Goal: Find specific page/section: Locate a particular part of the current website

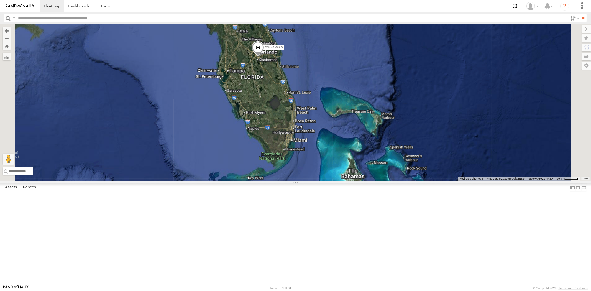
drag, startPoint x: 314, startPoint y: 89, endPoint x: 317, endPoint y: 123, distance: 34.3
click at [317, 123] on div "23159 NEW 23161 NEW 23474 4G" at bounding box center [295, 102] width 591 height 156
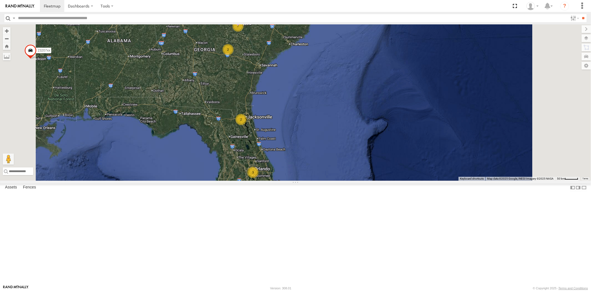
drag, startPoint x: 317, startPoint y: 112, endPoint x: 306, endPoint y: 148, distance: 38.0
click at [306, 148] on div "23207xx 23335/Bad 23480 3 7 2 2 2" at bounding box center [295, 102] width 591 height 156
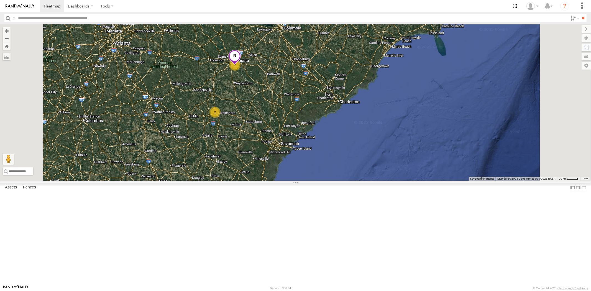
drag, startPoint x: 302, startPoint y: 82, endPoint x: 307, endPoint y: 98, distance: 17.6
click at [307, 98] on div "23207xx 23335/Bad 23480 7 2 2 2" at bounding box center [295, 102] width 591 height 156
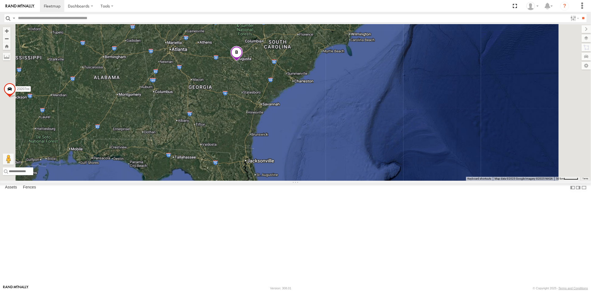
drag, startPoint x: 319, startPoint y: 139, endPoint x: 318, endPoint y: 128, distance: 10.6
click at [318, 128] on div "23207xx 23335/Bad 23480" at bounding box center [295, 102] width 591 height 156
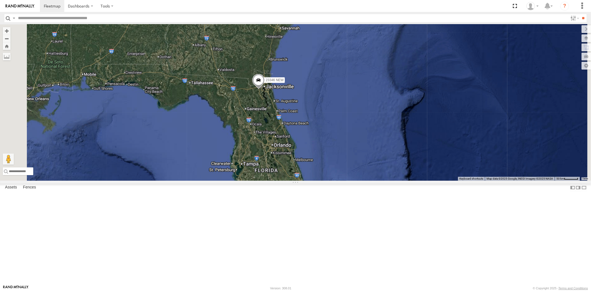
drag, startPoint x: 344, startPoint y: 164, endPoint x: 343, endPoint y: 149, distance: 15.6
click at [343, 150] on div "23207xx 23335/Bad 23480 23346 23346 NEW" at bounding box center [295, 102] width 591 height 156
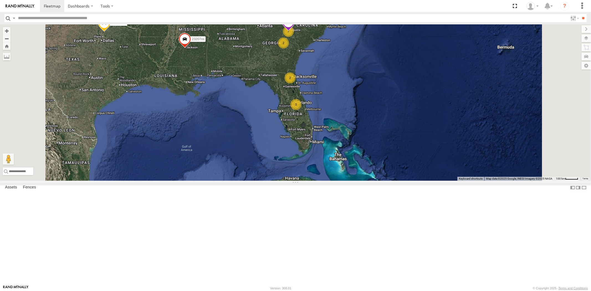
drag, startPoint x: 349, startPoint y: 84, endPoint x: 341, endPoint y: 134, distance: 49.9
click at [341, 134] on div "23207xx 23335/Bad 23480 23467 4G 3 7 2 2 2 2" at bounding box center [295, 102] width 591 height 156
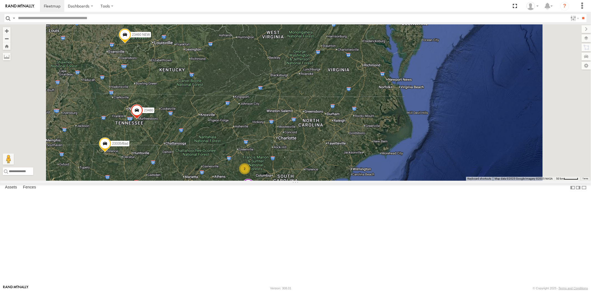
drag, startPoint x: 348, startPoint y: 146, endPoint x: 305, endPoint y: 187, distance: 59.4
click at [304, 181] on div "23207xx 23335/Bad 23480 23467 4G 7 23207 NEW 2 2 2 2 23460 NEW" at bounding box center [295, 102] width 591 height 156
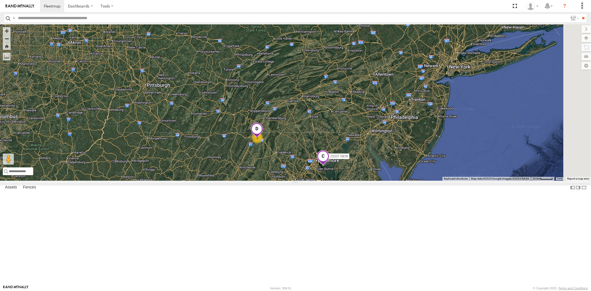
drag, startPoint x: 370, startPoint y: 144, endPoint x: 359, endPoint y: 175, distance: 33.3
click at [359, 175] on div "23207xx 23335/Bad 23480 23467 4G 23207 NEW 23460 NEW 2" at bounding box center [295, 102] width 591 height 156
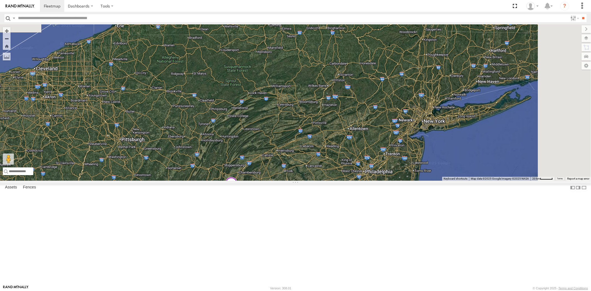
click at [237, 192] on span at bounding box center [231, 184] width 12 height 15
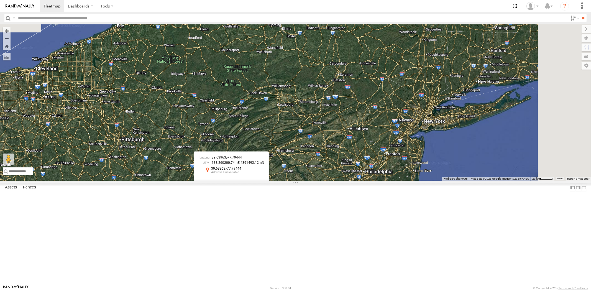
click at [269, 188] on div at bounding box center [231, 184] width 75 height 8
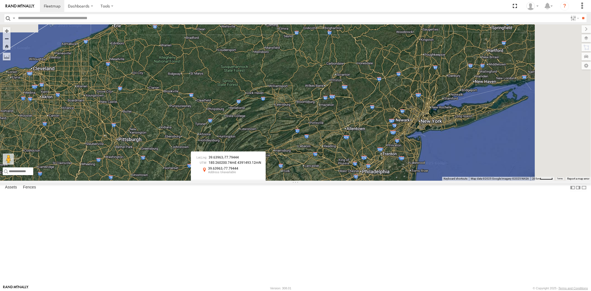
click at [205, 186] on span at bounding box center [199, 184] width 9 height 4
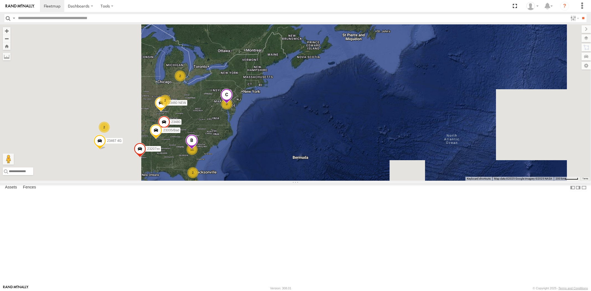
click at [270, 140] on div "23207xx 23335/Bad 23480 23460 NEW 3 11 3 2 2 2 2 23467 4G" at bounding box center [295, 102] width 591 height 156
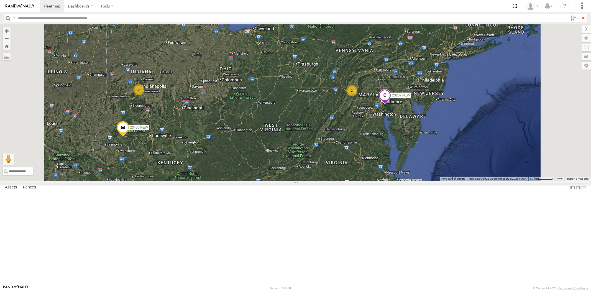
click at [266, 141] on div "23207xx 23335/Bad 23480 23460 NEW 23467 4G 23207 NEW 2 2 23460 23335 4G/Active" at bounding box center [295, 102] width 591 height 156
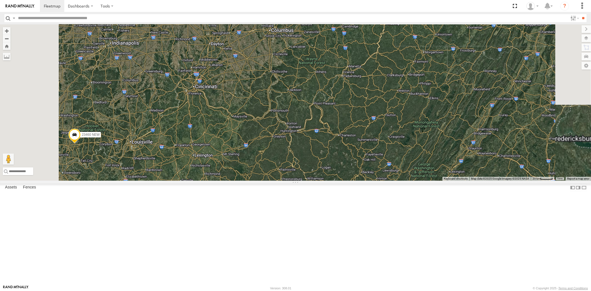
drag, startPoint x: 276, startPoint y: 156, endPoint x: 305, endPoint y: 142, distance: 32.0
click at [304, 142] on div "23207xx 23335/Bad 23480 23460 NEW 23467 4G 23207 NEW 23460 23335 4G/Active" at bounding box center [295, 102] width 591 height 156
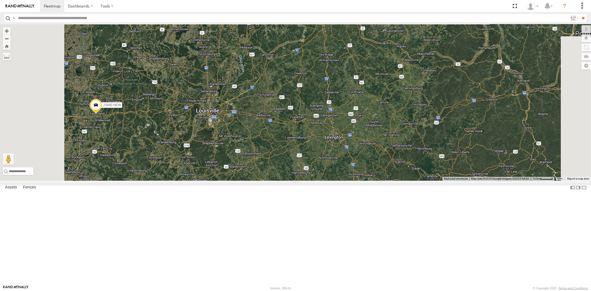
drag, startPoint x: 250, startPoint y: 167, endPoint x: 270, endPoint y: 166, distance: 19.2
click at [276, 165] on div "23207xx 23335/Bad 23480 23460 NEW 23467 4G 23207 NEW 23460 23335 4G/Active" at bounding box center [295, 102] width 591 height 156
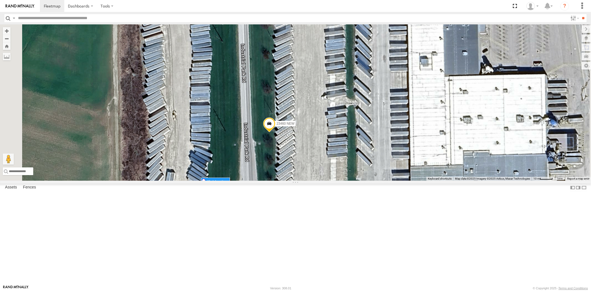
drag, startPoint x: 340, startPoint y: 178, endPoint x: 343, endPoint y: 181, distance: 4.5
click at [230, 181] on label "Mark Location" at bounding box center [216, 181] width 28 height 6
click at [277, 126] on span at bounding box center [271, 118] width 12 height 15
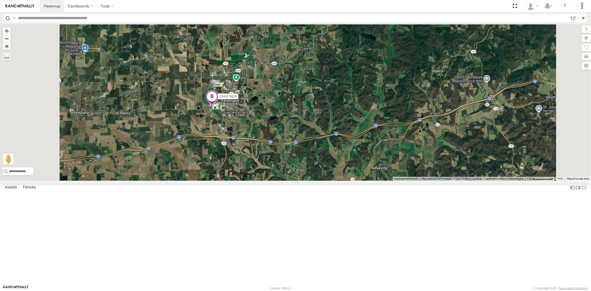
click at [218, 105] on span at bounding box center [212, 97] width 12 height 15
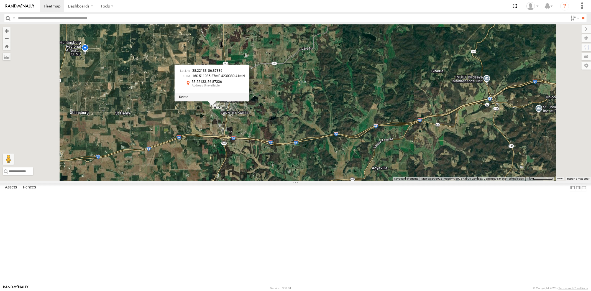
click at [250, 101] on div at bounding box center [212, 97] width 75 height 8
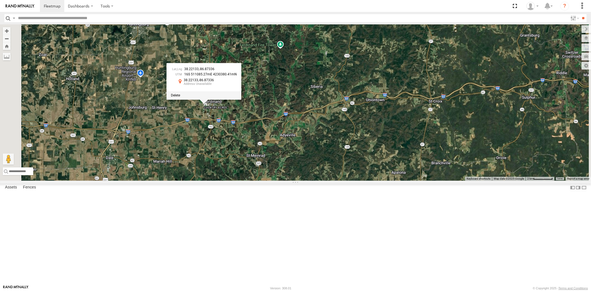
click at [242, 100] on div at bounding box center [204, 95] width 75 height 8
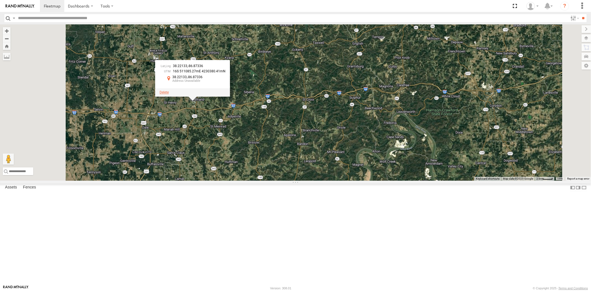
click at [169, 94] on span at bounding box center [164, 92] width 9 height 4
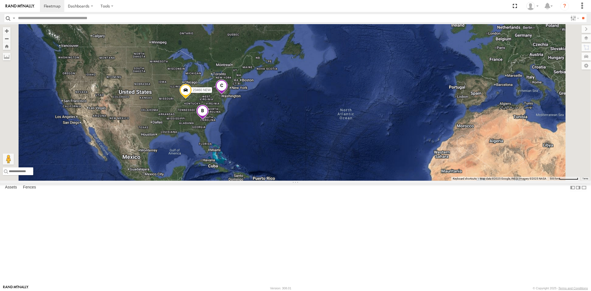
drag, startPoint x: 236, startPoint y: 158, endPoint x: 275, endPoint y: 157, distance: 38.6
click at [261, 155] on div "23460 NEW" at bounding box center [295, 102] width 591 height 156
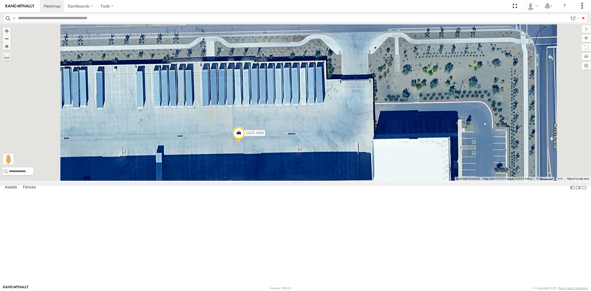
drag, startPoint x: 304, startPoint y: 185, endPoint x: 311, endPoint y: 187, distance: 6.8
click at [194, 188] on label "Mark Location" at bounding box center [180, 188] width 28 height 6
click at [241, 133] on span at bounding box center [235, 125] width 12 height 15
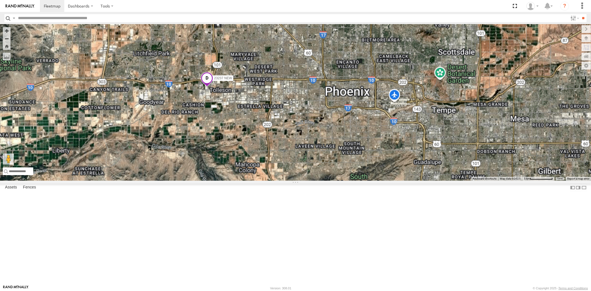
click at [213, 87] on span at bounding box center [207, 79] width 12 height 15
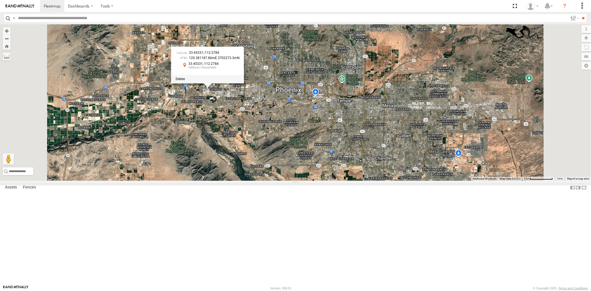
click at [185, 81] on span at bounding box center [180, 79] width 9 height 4
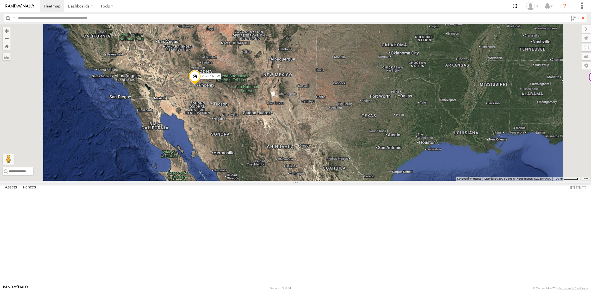
click at [300, 138] on div "23237 NEW" at bounding box center [295, 102] width 591 height 156
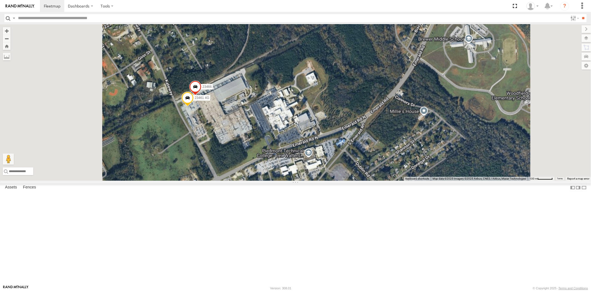
drag, startPoint x: 226, startPoint y: 131, endPoint x: 307, endPoint y: 147, distance: 82.7
click at [286, 143] on div "23466 23461 4G" at bounding box center [295, 102] width 591 height 156
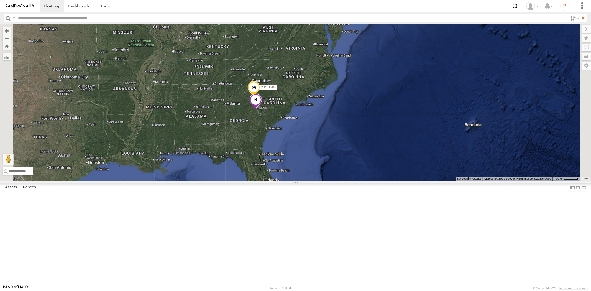
drag, startPoint x: 280, startPoint y: 133, endPoint x: 330, endPoint y: 143, distance: 50.5
click at [308, 136] on div "23466 23461 4G" at bounding box center [295, 102] width 591 height 156
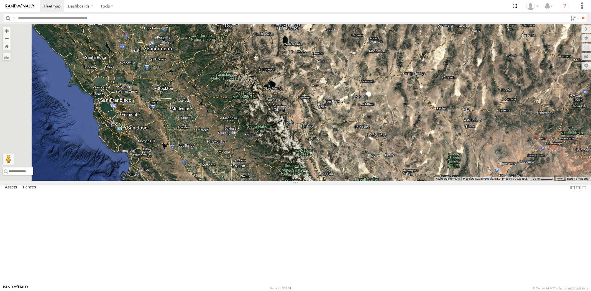
drag, startPoint x: 206, startPoint y: 83, endPoint x: 229, endPoint y: 123, distance: 46.7
click at [229, 123] on div "23207xx 23467 4G 23465 4G 23237 NEW" at bounding box center [295, 102] width 591 height 156
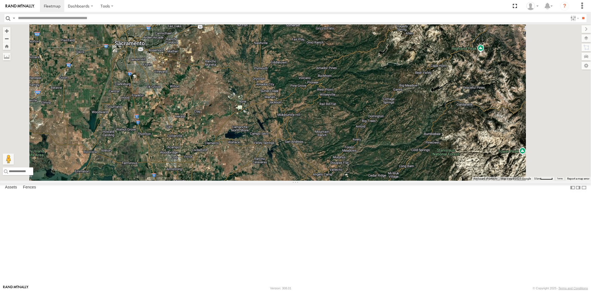
click at [233, 120] on div "23207xx 23467 4G 23465 4G 23237 NEW" at bounding box center [295, 102] width 591 height 156
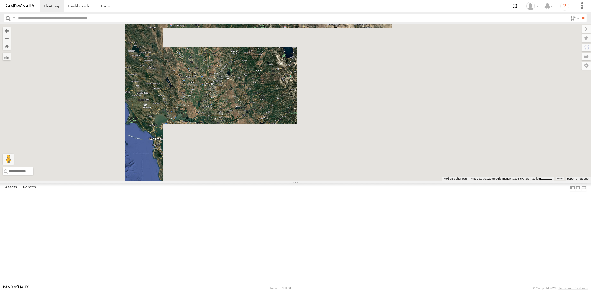
drag, startPoint x: 301, startPoint y: 133, endPoint x: 259, endPoint y: 134, distance: 41.3
click at [266, 134] on div at bounding box center [295, 102] width 591 height 156
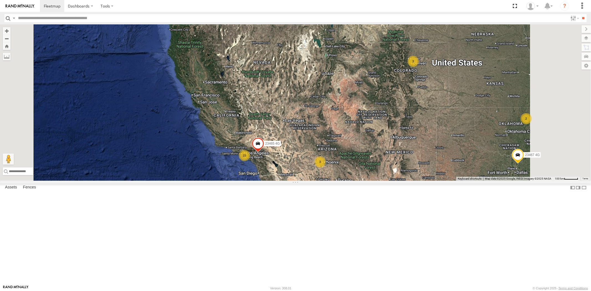
drag, startPoint x: 321, startPoint y: 138, endPoint x: 308, endPoint y: 139, distance: 13.0
click at [308, 139] on div "23465 4G 15 3 3 2 23467 4G 2" at bounding box center [295, 102] width 591 height 156
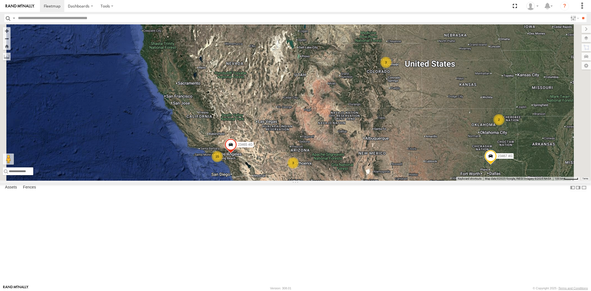
drag, startPoint x: 370, startPoint y: 144, endPoint x: 316, endPoint y: 143, distance: 53.5
click at [316, 143] on div "23465 4G 15 3 3 2 23467 4G 2" at bounding box center [295, 102] width 591 height 156
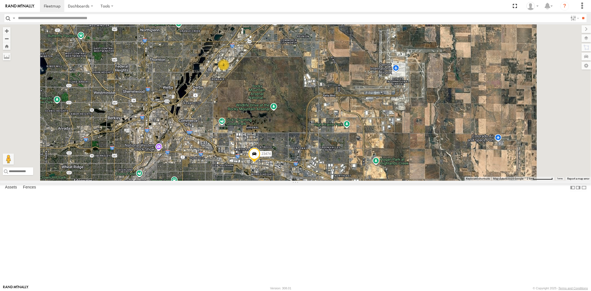
drag, startPoint x: 327, startPoint y: 168, endPoint x: 326, endPoint y: 154, distance: 13.6
click at [327, 154] on div "23465 4G 23467 4G 23474 2" at bounding box center [295, 102] width 591 height 156
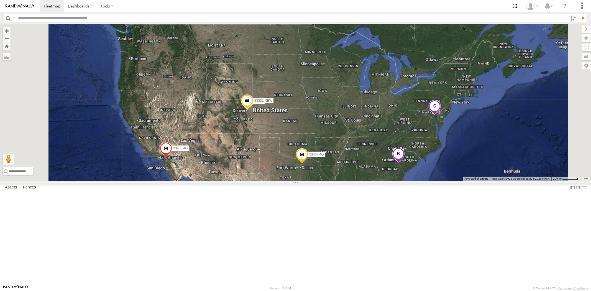
drag, startPoint x: 325, startPoint y: 182, endPoint x: 325, endPoint y: 169, distance: 13.3
click at [325, 170] on div "23465 4G 23467 4G 23474 23331 NEW 23331" at bounding box center [295, 102] width 591 height 156
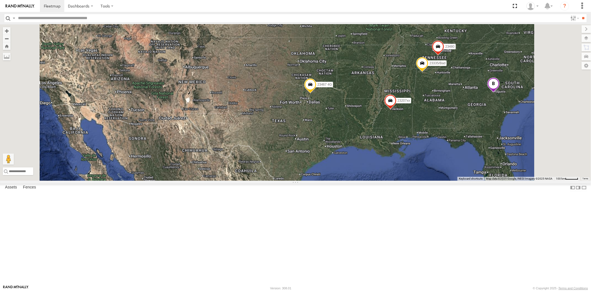
drag, startPoint x: 341, startPoint y: 185, endPoint x: 336, endPoint y: 184, distance: 4.7
click at [340, 181] on div "23467 4G 23207xx 23335/Bad 23480 23460 NEW" at bounding box center [295, 102] width 591 height 156
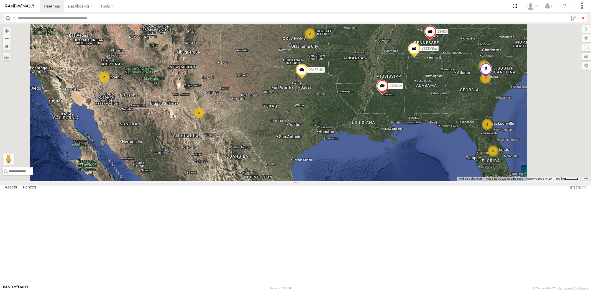
drag, startPoint x: 319, startPoint y: 190, endPoint x: 316, endPoint y: 175, distance: 15.3
click at [316, 175] on div "23467 4G 23207xx 23335/Bad 23480 23460 NEW 3 9 3 2 3 2 2 2 2" at bounding box center [295, 102] width 591 height 156
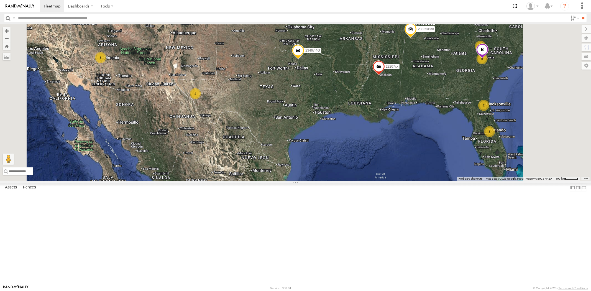
click at [332, 153] on div "23467 4G 23207xx 23335/Bad 23480 23460 NEW 3 9 3 2 3 2 2 2 2" at bounding box center [295, 102] width 591 height 156
